Goal: Information Seeking & Learning: Learn about a topic

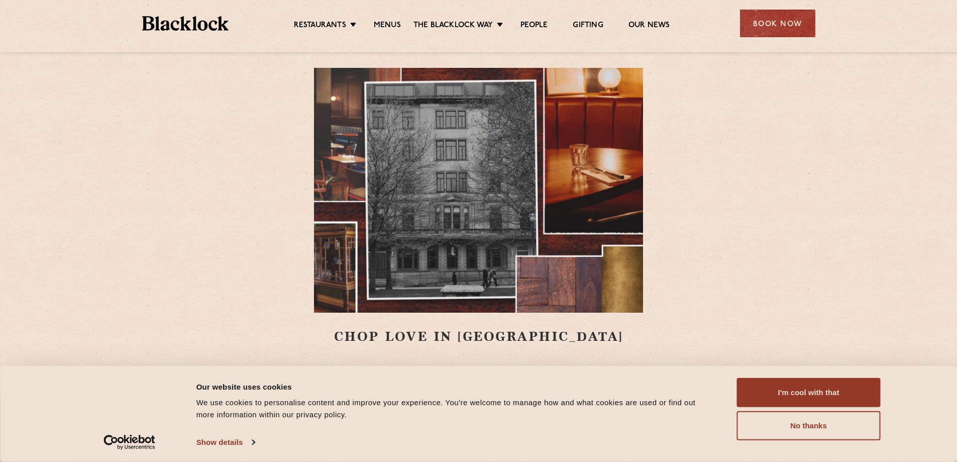
click at [445, 263] on img at bounding box center [478, 190] width 329 height 245
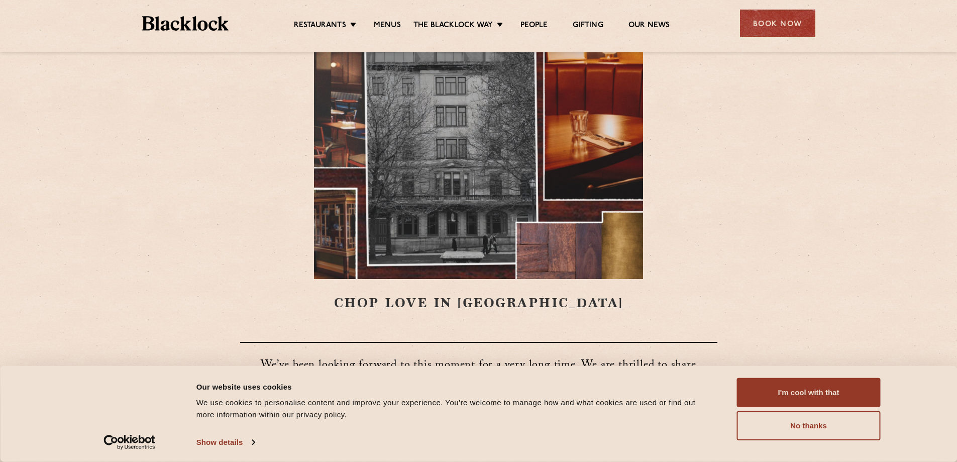
scroll to position [151, 0]
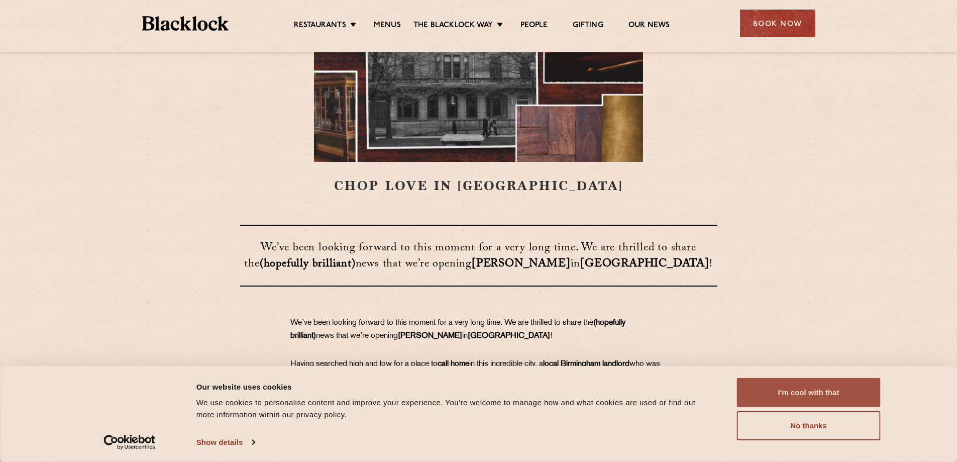
click at [819, 391] on button "I'm cool with that" at bounding box center [809, 392] width 144 height 29
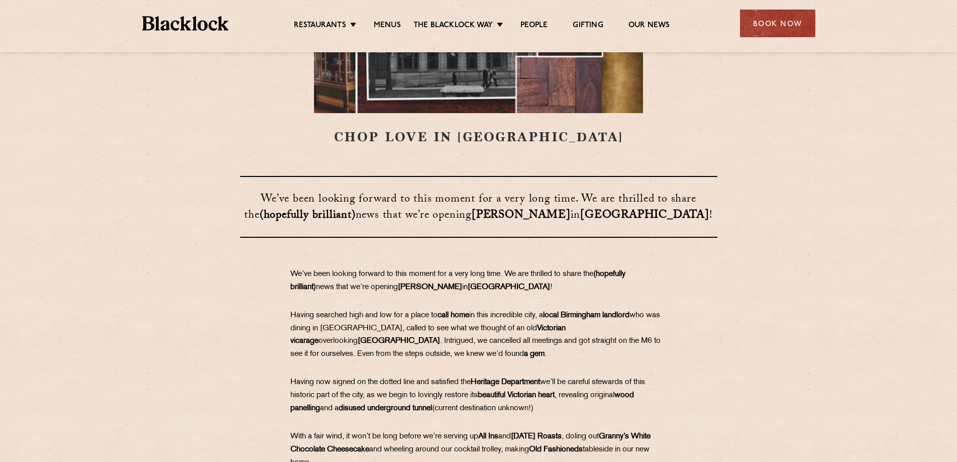
scroll to position [301, 0]
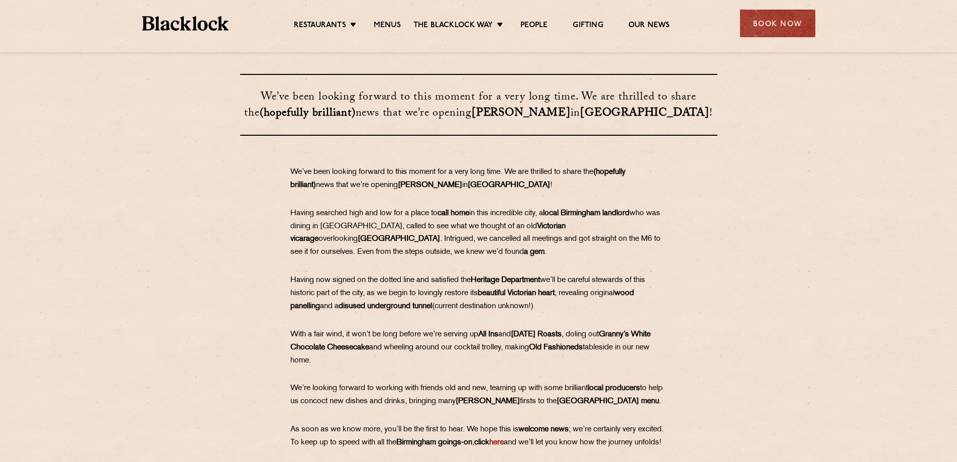
click at [186, 157] on div "CHOP LOVE IN BIRMINGHAM ​​​​​​​We’ve been looking forward to this moment for a …" at bounding box center [478, 88] width 957 height 779
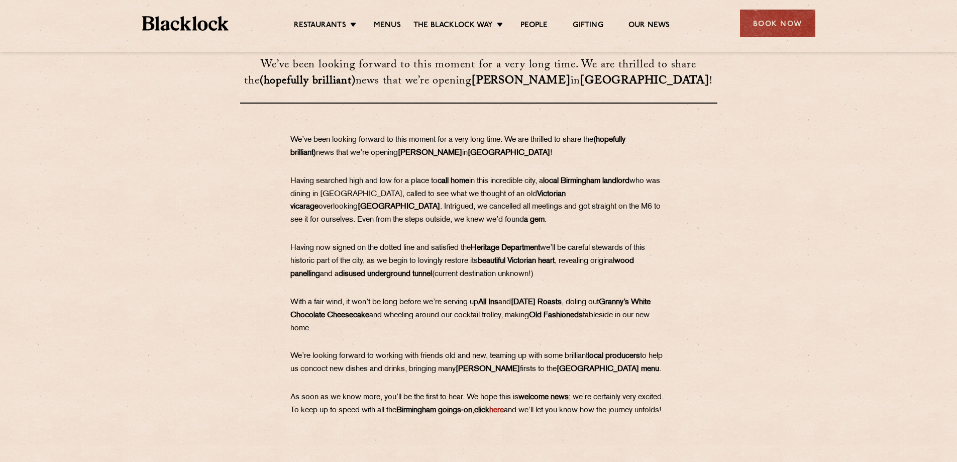
scroll to position [352, 0]
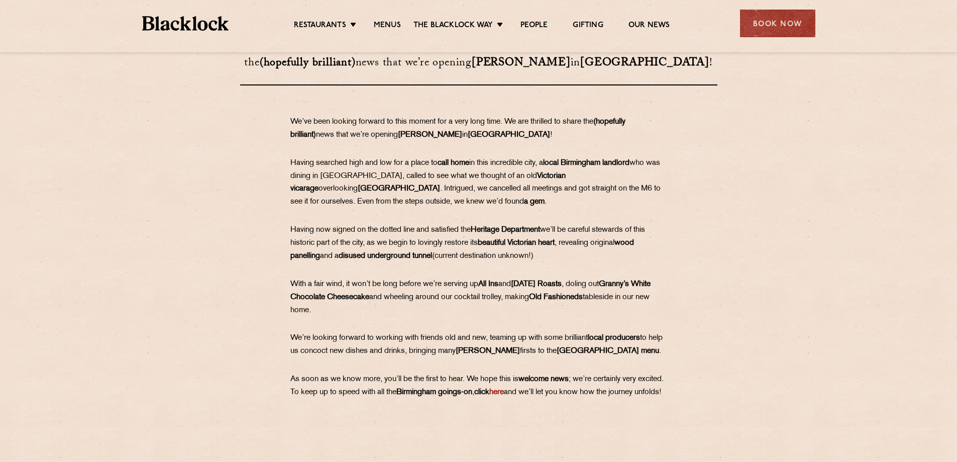
click at [205, 146] on section "​​​​​​​We’ve been looking forward to this moment for a very long time. We are t…" at bounding box center [478, 272] width 957 height 312
click at [244, 156] on div "​​​​​​​We’ve been looking forward to this moment for a very long time. We are t…" at bounding box center [479, 272] width 502 height 312
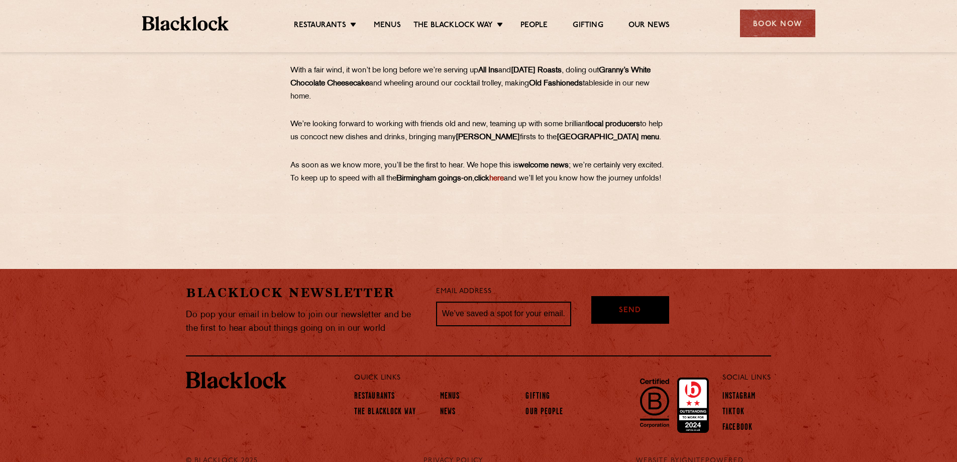
scroll to position [603, 0]
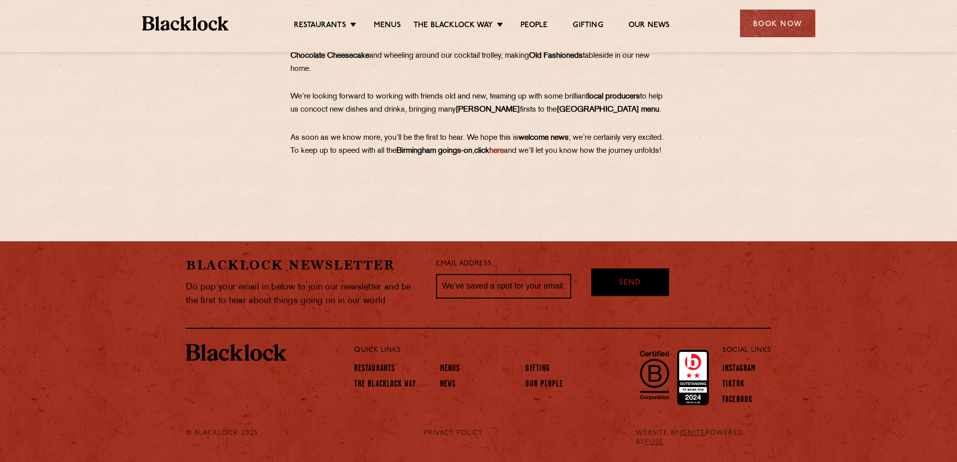
click at [138, 152] on section "​​​​​​​We’ve been looking forward to this moment for a very long time. We are t…" at bounding box center [478, 30] width 957 height 312
click at [106, 295] on div "Blacklock Newsletter Do pop your email in below to join our newsletter and be t…" at bounding box center [478, 344] width 957 height 206
click at [152, 167] on section "​​​​​​​We’ve been looking forward to this moment for a very long time. We are t…" at bounding box center [478, 30] width 957 height 312
click at [137, 168] on section "​​​​​​​We’ve been looking forward to this moment for a very long time. We are t…" at bounding box center [478, 30] width 957 height 312
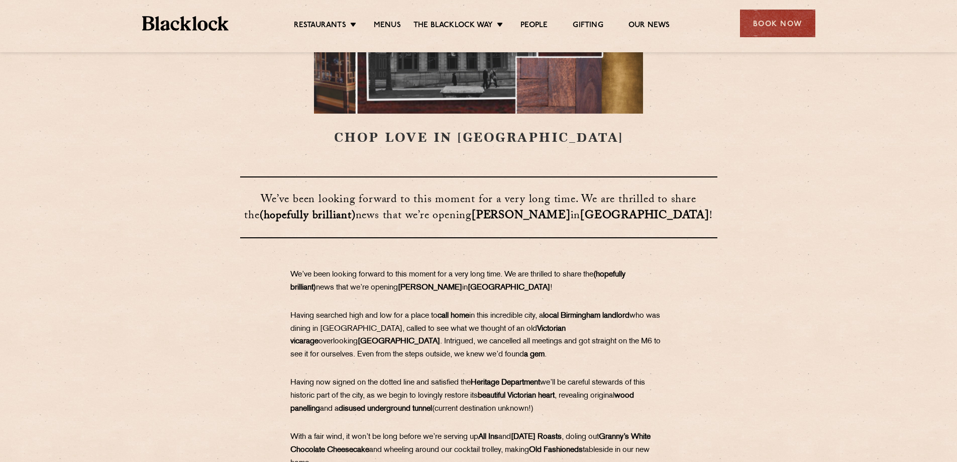
scroll to position [0, 0]
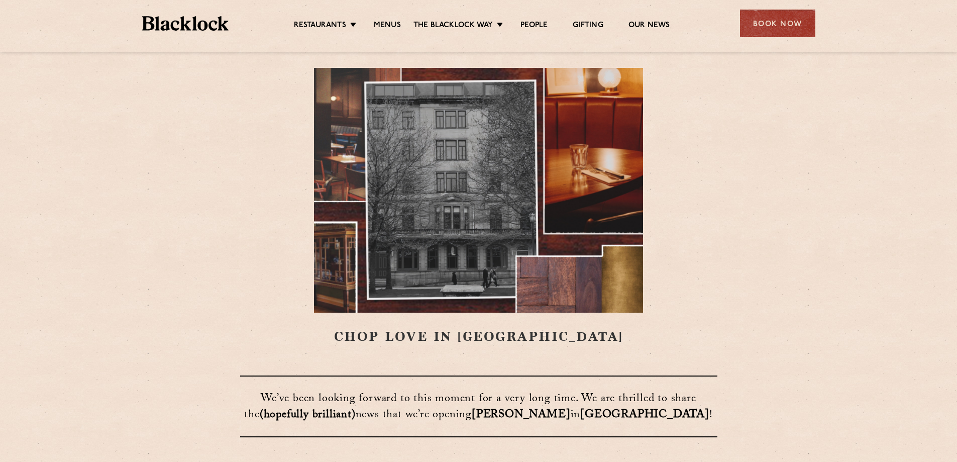
click at [69, 208] on section "CHOP LOVE IN BIRMINGHAM" at bounding box center [478, 206] width 957 height 277
click at [165, 245] on section "CHOP LOVE IN BIRMINGHAM" at bounding box center [478, 206] width 957 height 277
click at [383, 20] on ul "Restaurants Soho City Shoreditch Covent Garden Canary Wharf Manchester Birmingh…" at bounding box center [482, 24] width 506 height 16
click at [383, 24] on link "Menus" at bounding box center [387, 26] width 27 height 11
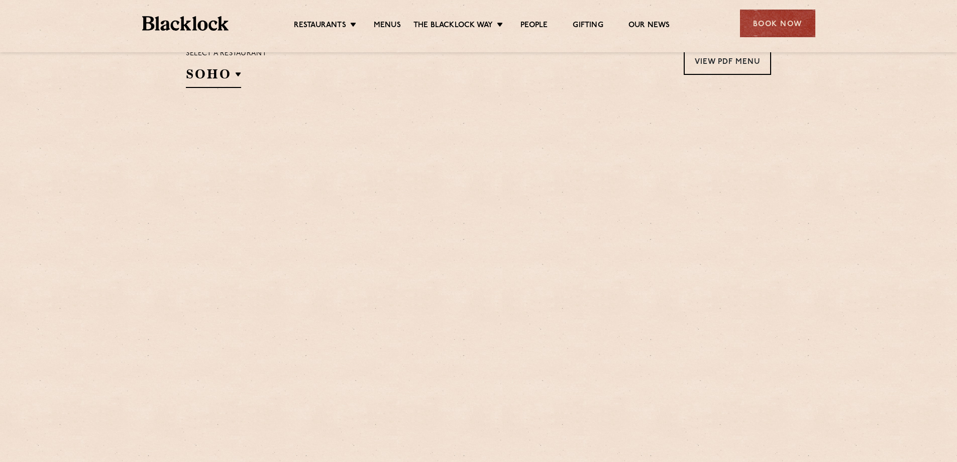
scroll to position [404, 0]
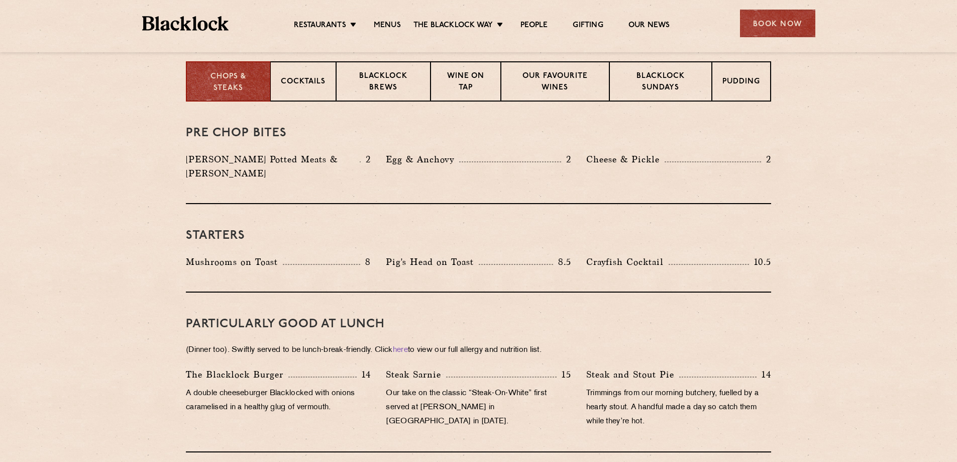
click at [663, 84] on p "Blacklock Sundays" at bounding box center [660, 83] width 81 height 24
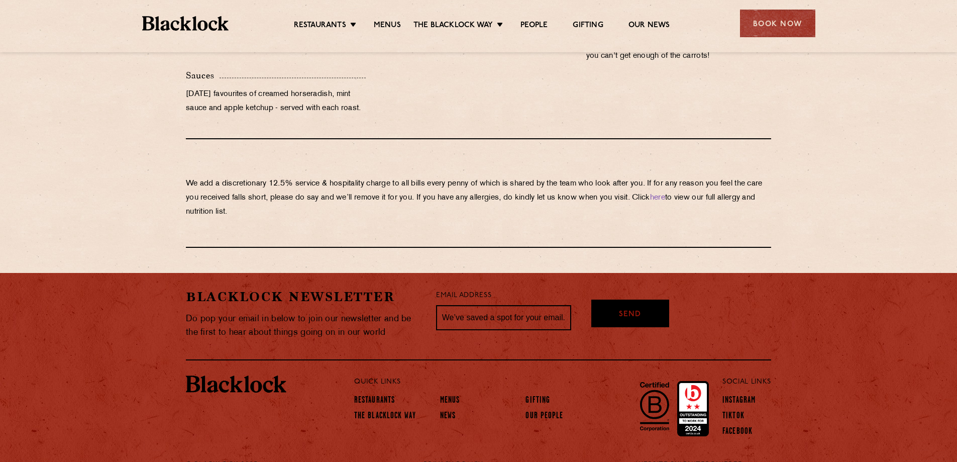
scroll to position [1104, 0]
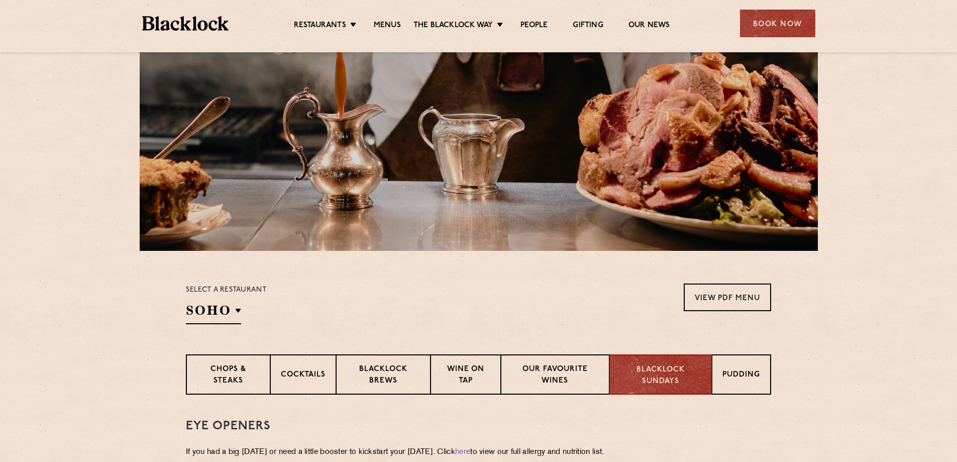
scroll to position [0, 0]
